Goal: Task Accomplishment & Management: Manage account settings

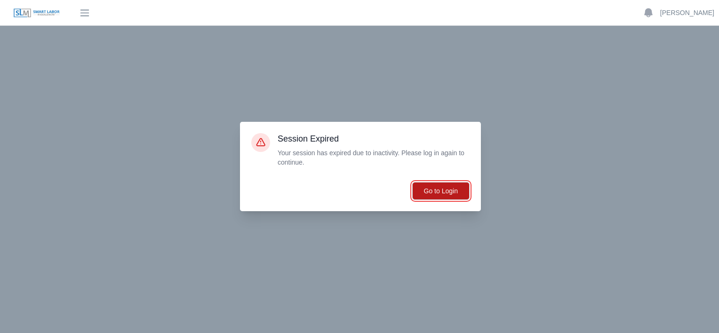
click at [443, 190] on button "Go to Login" at bounding box center [440, 191] width 57 height 18
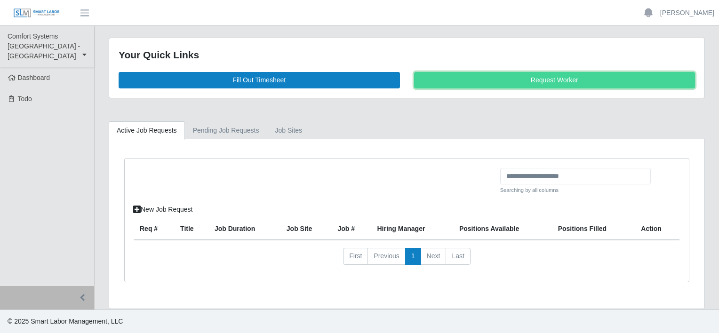
click at [550, 83] on link "Request Worker" at bounding box center [554, 80] width 281 height 16
click at [137, 209] on icon at bounding box center [137, 209] width 8 height 7
click at [410, 251] on link "1" at bounding box center [413, 256] width 16 height 17
click at [290, 129] on link "job sites" at bounding box center [288, 130] width 43 height 18
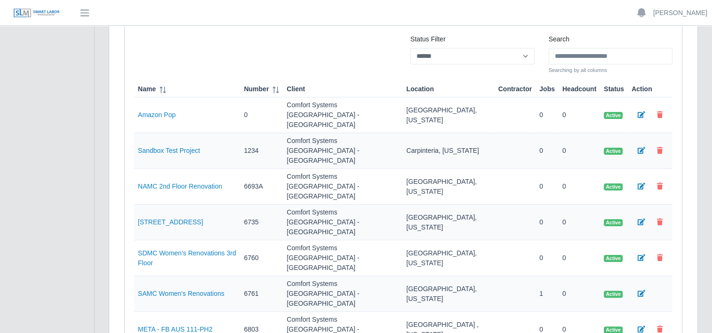
scroll to position [113, 0]
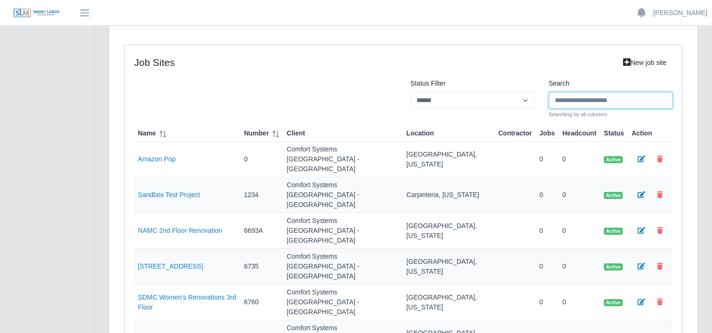
click at [579, 98] on input "Search" at bounding box center [611, 100] width 124 height 16
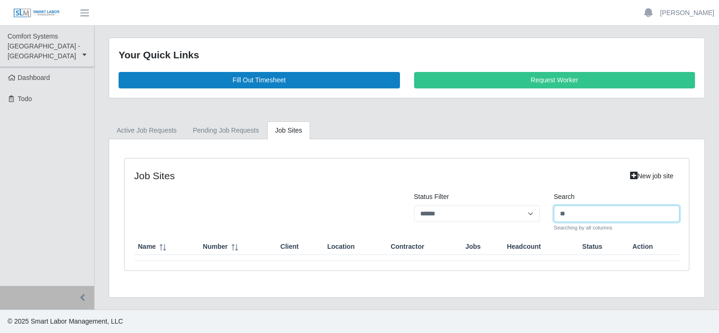
type input "*"
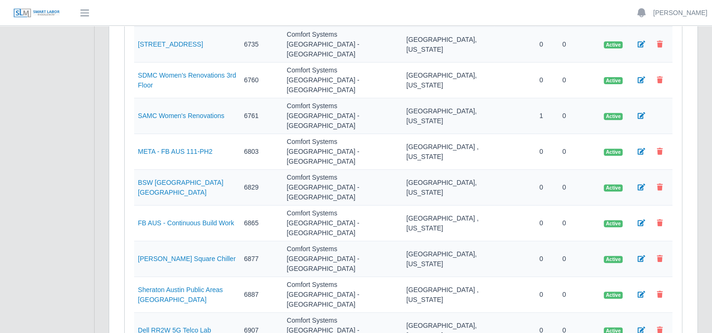
scroll to position [339, 0]
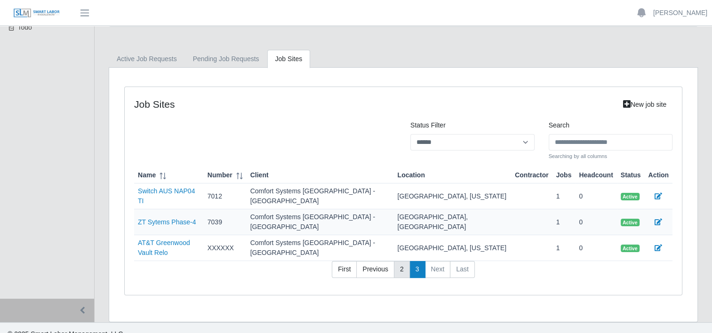
click at [399, 261] on link "2" at bounding box center [402, 269] width 16 height 17
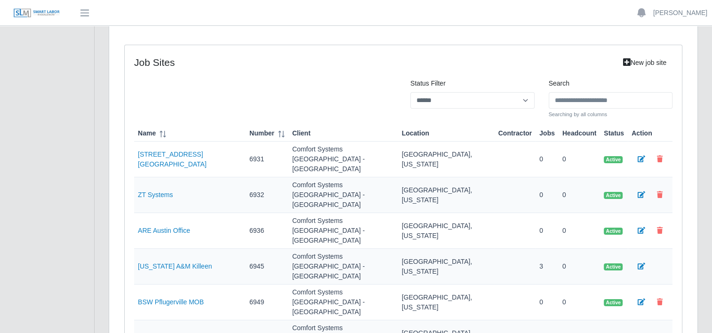
scroll to position [51, 0]
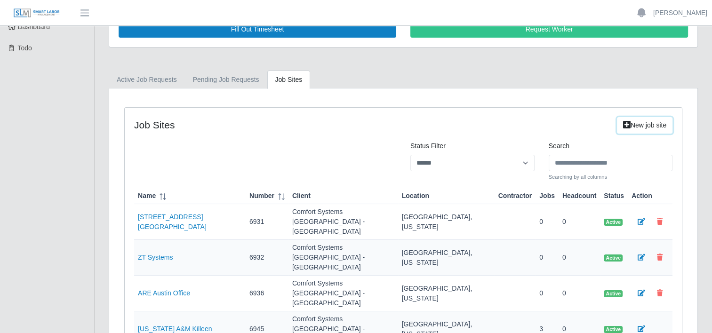
click at [638, 120] on link "New job site" at bounding box center [645, 125] width 56 height 16
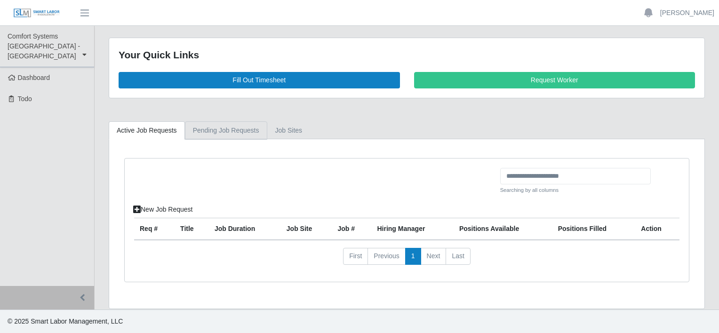
click at [246, 128] on link "Pending Job Requests" at bounding box center [226, 130] width 82 height 18
click at [150, 230] on th "Req #" at bounding box center [154, 229] width 40 height 22
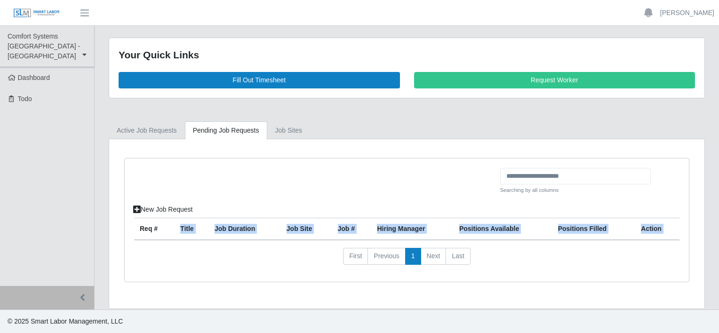
drag, startPoint x: 155, startPoint y: 246, endPoint x: 164, endPoint y: 223, distance: 25.0
click at [164, 223] on div "Req # Title Job Duration job site Job # Hiring Manager Positions Available Posi…" at bounding box center [406, 245] width 545 height 55
click at [164, 223] on th "Req #" at bounding box center [154, 229] width 40 height 22
click at [135, 207] on icon at bounding box center [137, 209] width 8 height 7
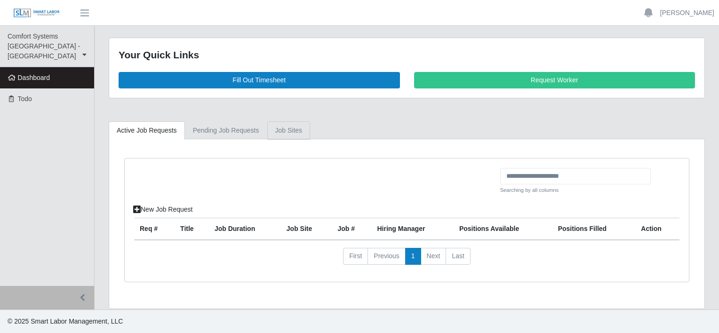
click at [284, 128] on link "job sites" at bounding box center [288, 130] width 43 height 18
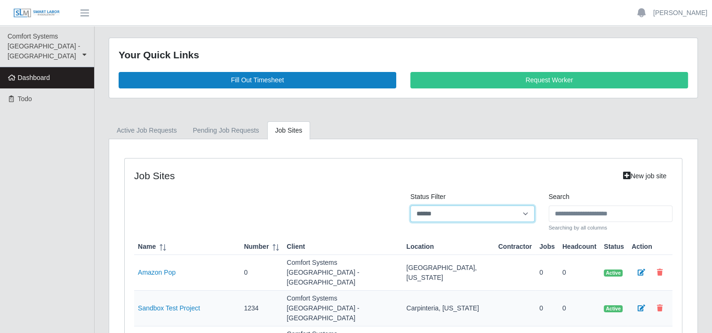
click at [526, 210] on select "****** *** ********" at bounding box center [472, 214] width 124 height 16
select select "***"
click at [410, 206] on select "****** *** ********" at bounding box center [472, 214] width 124 height 16
click at [623, 173] on icon at bounding box center [627, 175] width 8 height 7
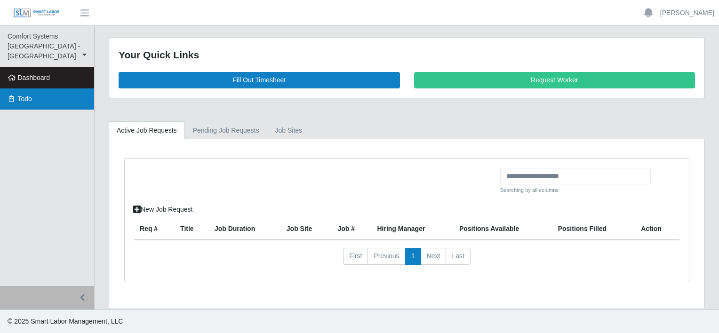
click at [40, 88] on link "Todo" at bounding box center [47, 98] width 94 height 21
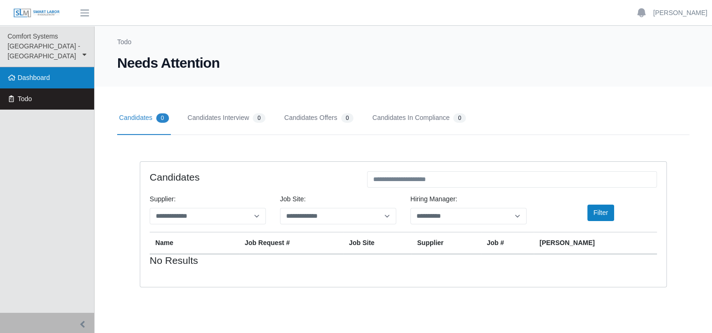
click at [38, 74] on span "Dashboard" at bounding box center [34, 78] width 32 height 8
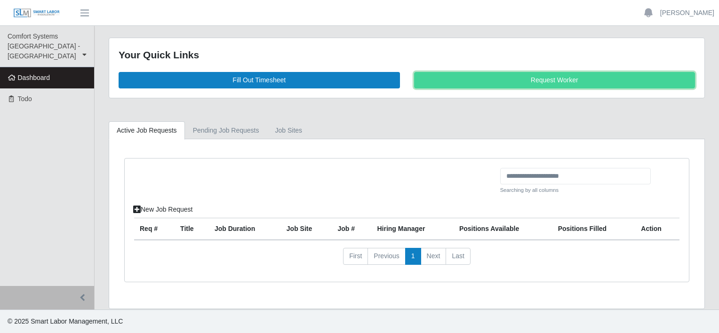
click at [563, 81] on link "Request Worker" at bounding box center [554, 80] width 281 height 16
click at [137, 208] on icon at bounding box center [137, 209] width 8 height 7
click at [228, 228] on th "Job Duration" at bounding box center [245, 229] width 72 height 22
click at [582, 229] on th "Positions Filled" at bounding box center [593, 229] width 83 height 22
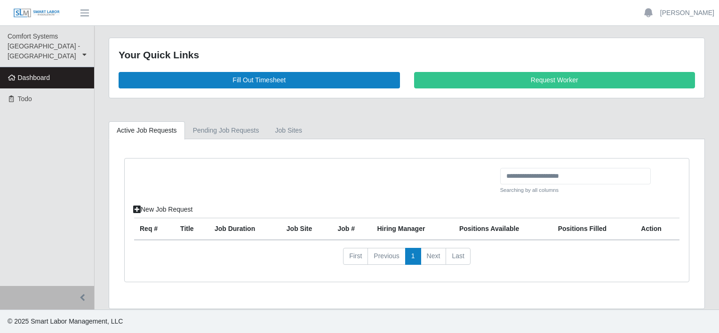
click at [193, 227] on th "Title" at bounding box center [192, 229] width 34 height 22
click at [188, 227] on th "Title" at bounding box center [192, 229] width 34 height 22
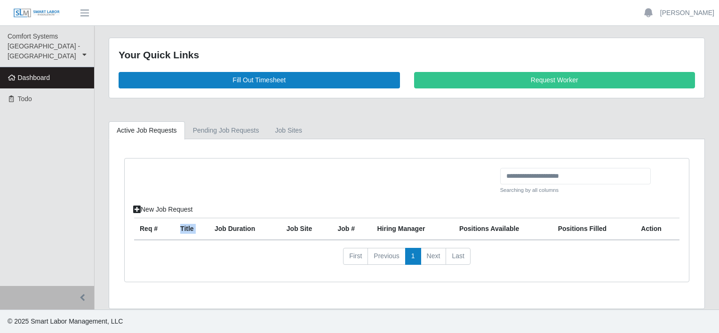
click at [188, 227] on th "Title" at bounding box center [192, 229] width 34 height 22
click at [139, 207] on icon at bounding box center [137, 209] width 8 height 7
click at [85, 294] on button "button" at bounding box center [47, 298] width 94 height 24
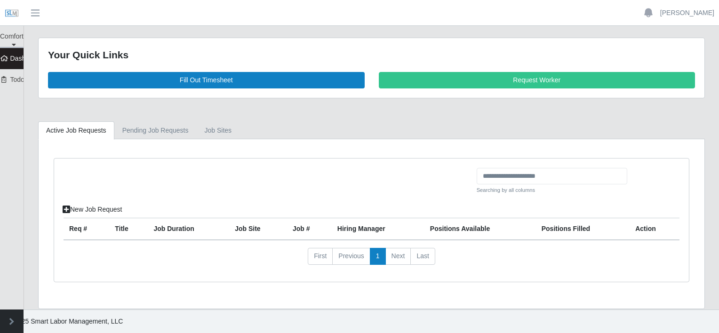
click at [523, 44] on div "Your Quick Links Fill Out Timesheet Request Worker" at bounding box center [372, 68] width 666 height 60
click at [9, 320] on button "button" at bounding box center [12, 322] width 24 height 24
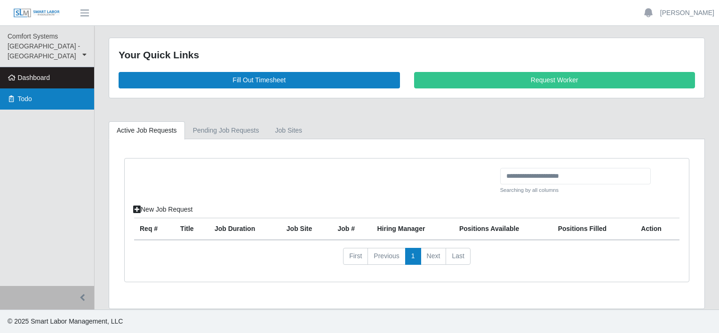
click at [37, 94] on link "Todo" at bounding box center [47, 98] width 94 height 21
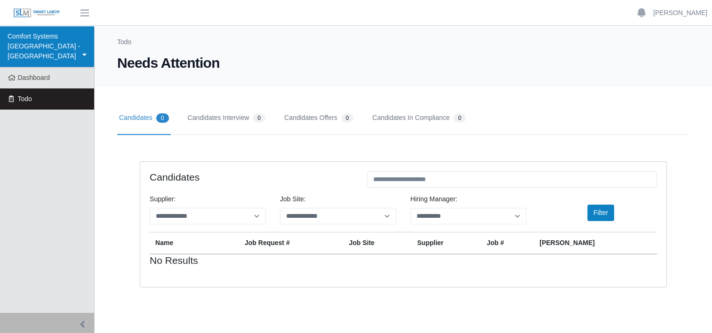
click at [88, 46] on link "Comfort Systems [GEOGRAPHIC_DATA] - [GEOGRAPHIC_DATA]" at bounding box center [47, 46] width 94 height 41
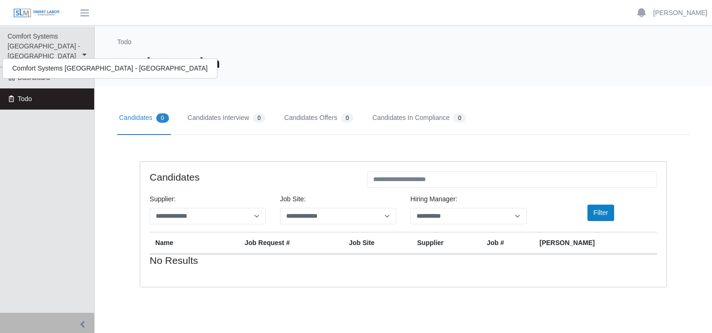
click at [72, 111] on ul "Comfort Systems [GEOGRAPHIC_DATA] - [GEOGRAPHIC_DATA] Comfort Systems [GEOGRAPH…" at bounding box center [47, 169] width 94 height 287
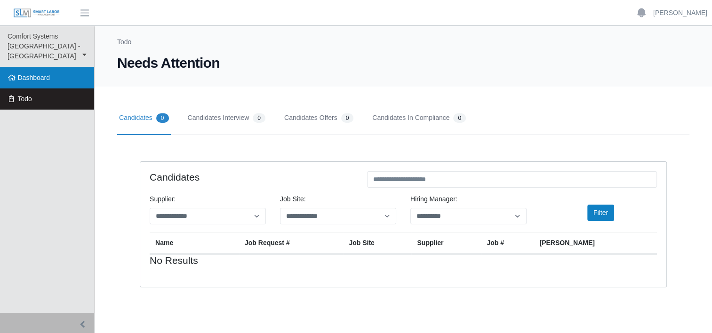
click at [54, 71] on link "Dashboard" at bounding box center [47, 77] width 94 height 21
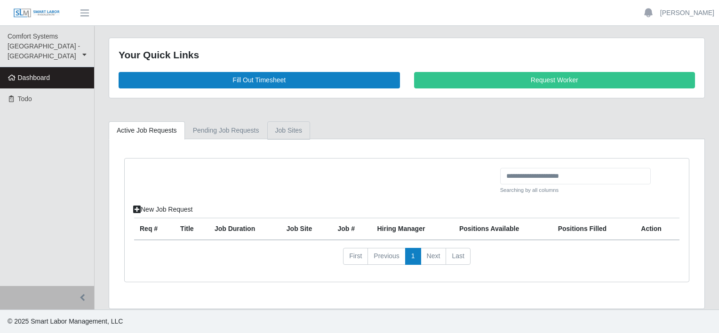
click at [286, 126] on link "job sites" at bounding box center [288, 130] width 43 height 18
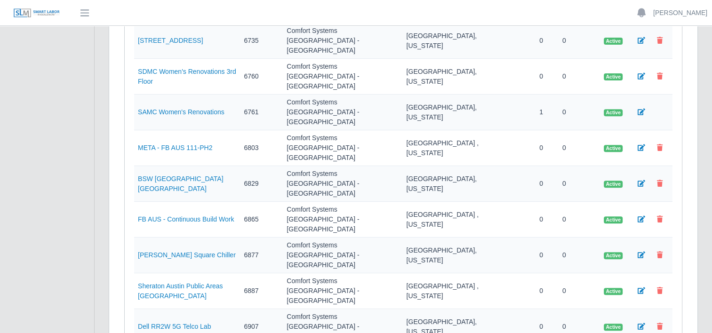
scroll to position [48, 0]
